Goal: Information Seeking & Learning: Find specific fact

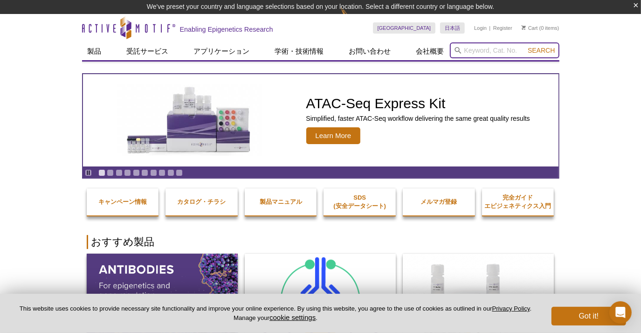
click at [489, 48] on input "search" at bounding box center [505, 50] width 110 height 16
paste input "81271"
type input "81271"
click at [525, 46] on button "Search" at bounding box center [541, 50] width 33 height 8
